Goal: Task Accomplishment & Management: Manage account settings

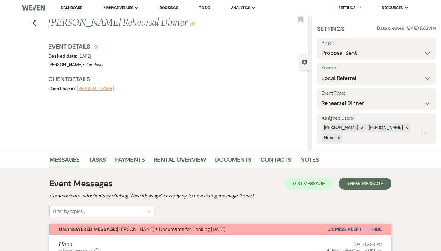
select select "6"
select select "20"
select select "11"
click at [75, 11] on li "Dashboard" at bounding box center [72, 8] width 28 height 12
click at [76, 10] on link "Dashboard" at bounding box center [72, 8] width 22 height 6
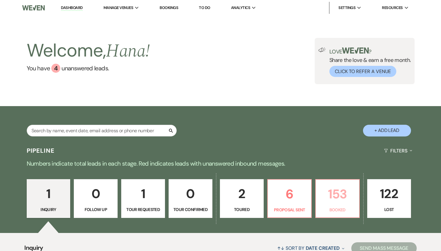
click at [323, 192] on p "153" at bounding box center [338, 194] width 36 height 20
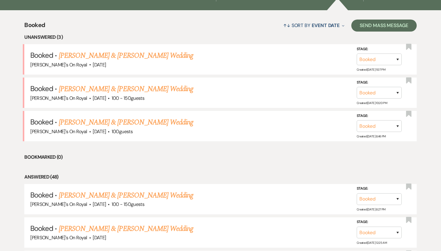
scroll to position [223, 0]
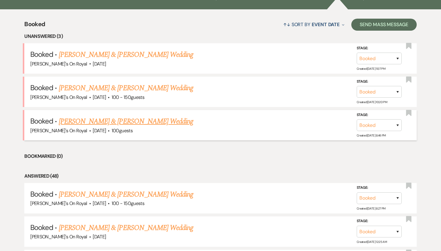
click at [164, 119] on link "[PERSON_NAME] & [PERSON_NAME] Wedding" at bounding box center [126, 121] width 134 height 11
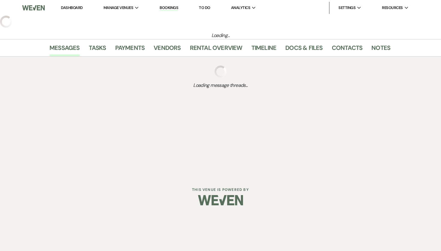
select select "5"
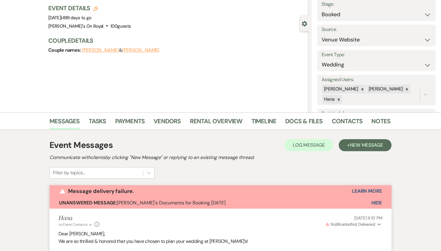
scroll to position [39, 0]
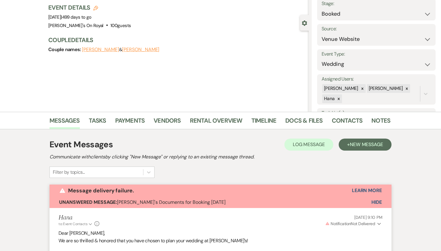
click at [376, 202] on span "Hide" at bounding box center [377, 202] width 11 height 6
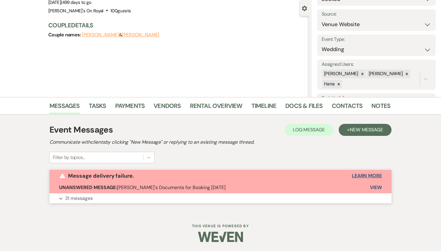
scroll to position [0, 0]
